Goal: Obtain resource: Download file/media

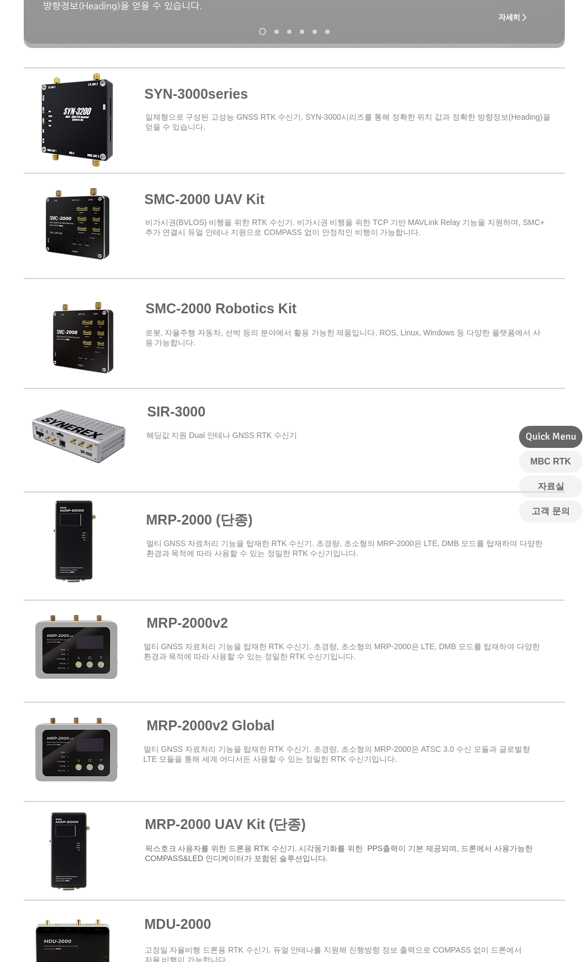
scroll to position [441, 0]
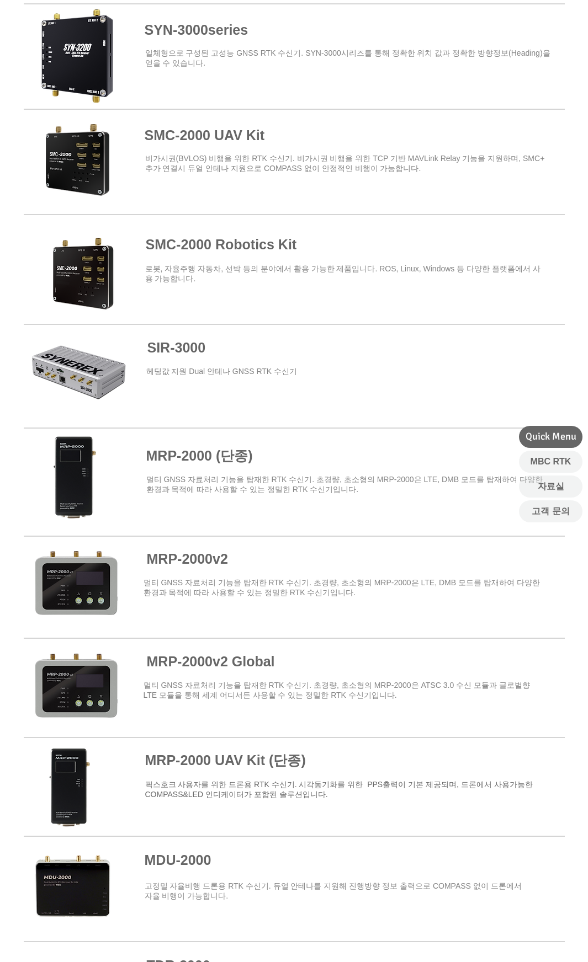
click at [195, 560] on span at bounding box center [294, 586] width 541 height 97
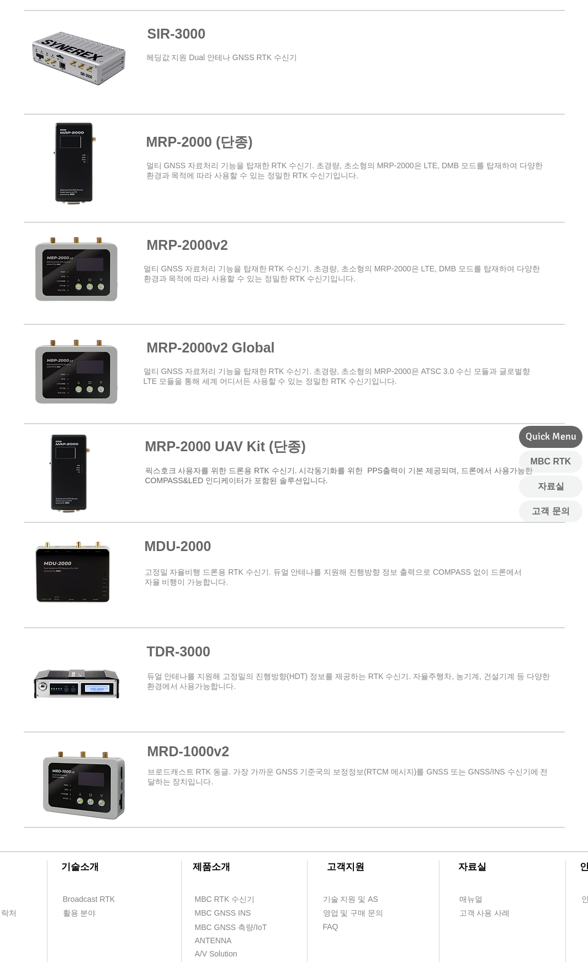
scroll to position [772, 0]
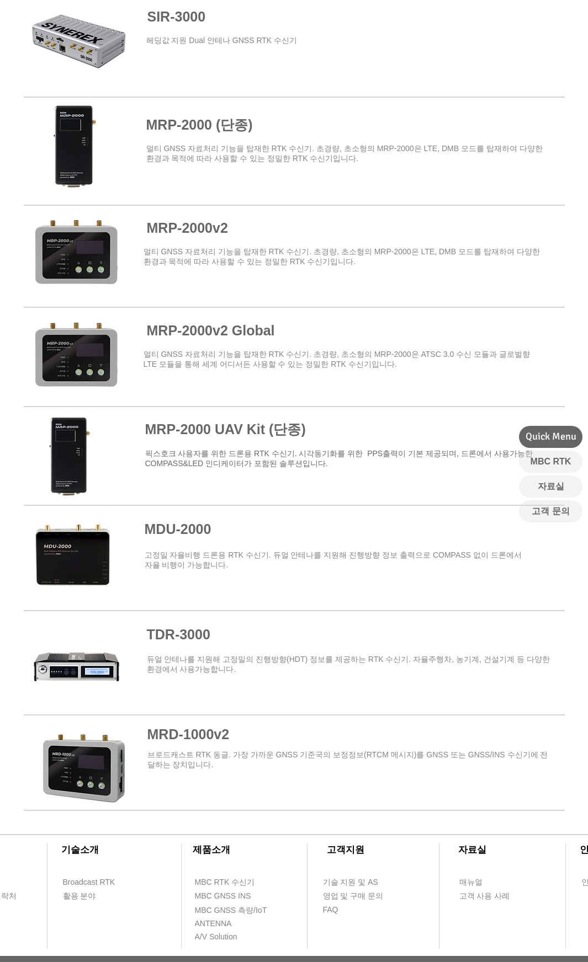
click at [210, 742] on span at bounding box center [294, 766] width 541 height 88
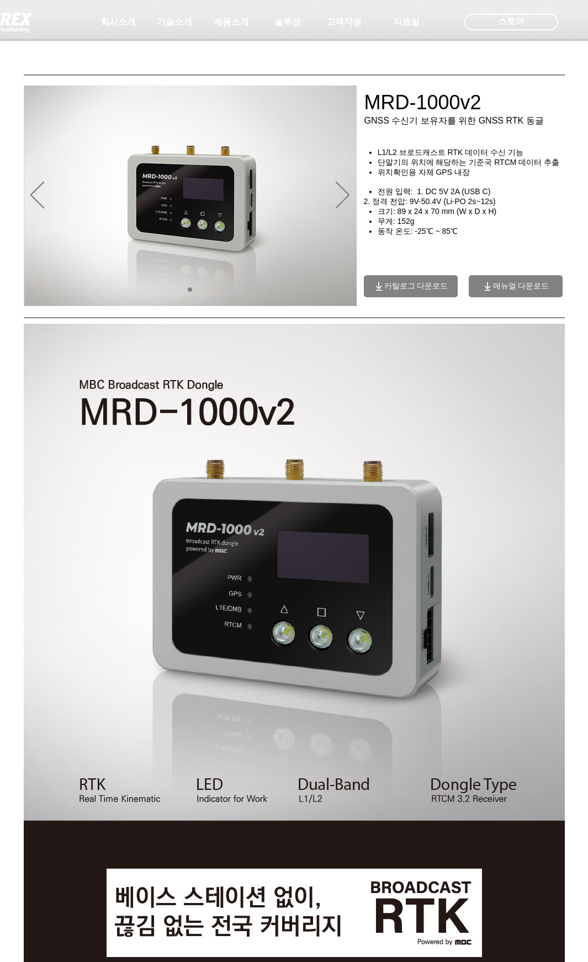
click at [441, 290] on span "카탈로그 다운로드" at bounding box center [416, 286] width 64 height 10
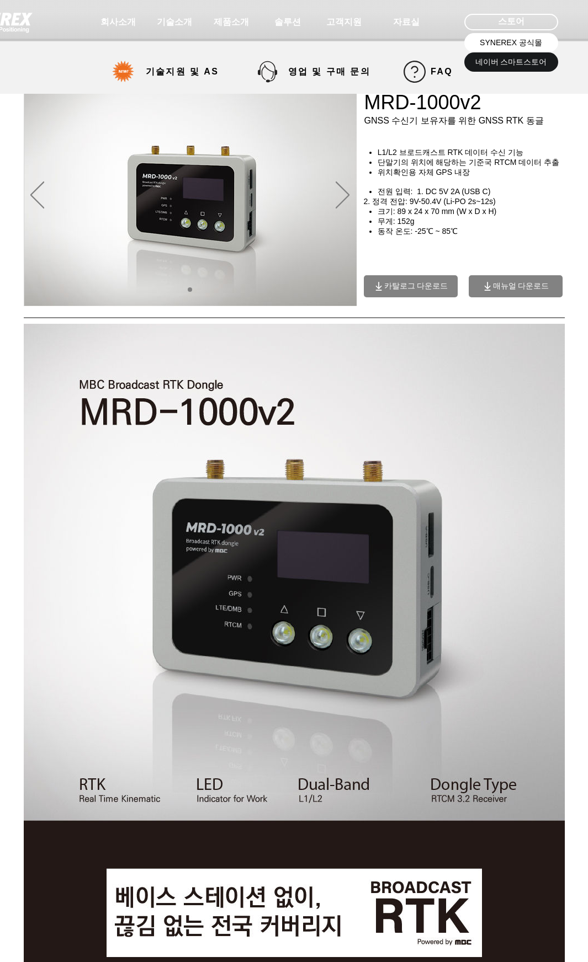
click at [518, 40] on span "SYNEREX 공식몰" at bounding box center [510, 43] width 62 height 11
